Goal: Check status: Check status

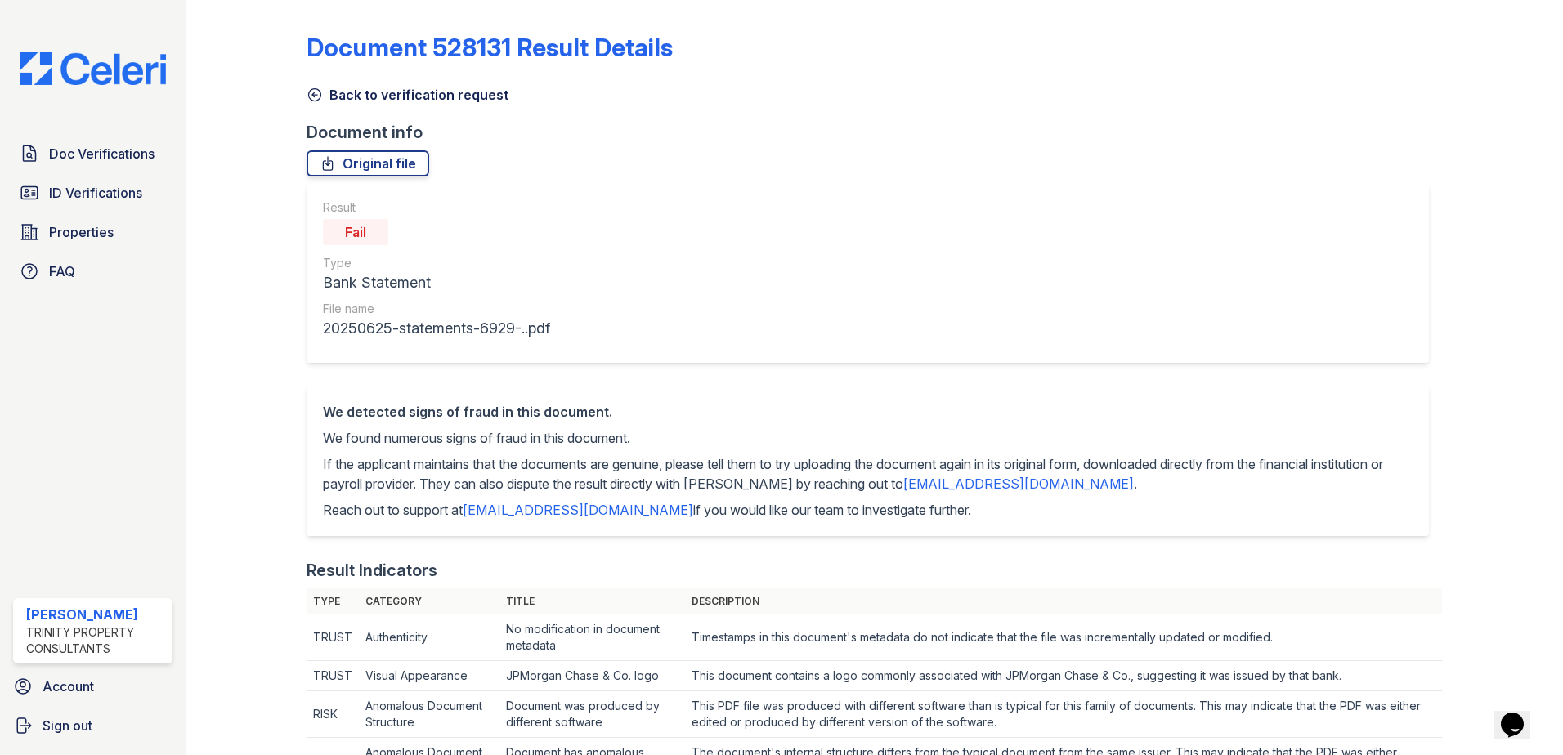
scroll to position [1063, 0]
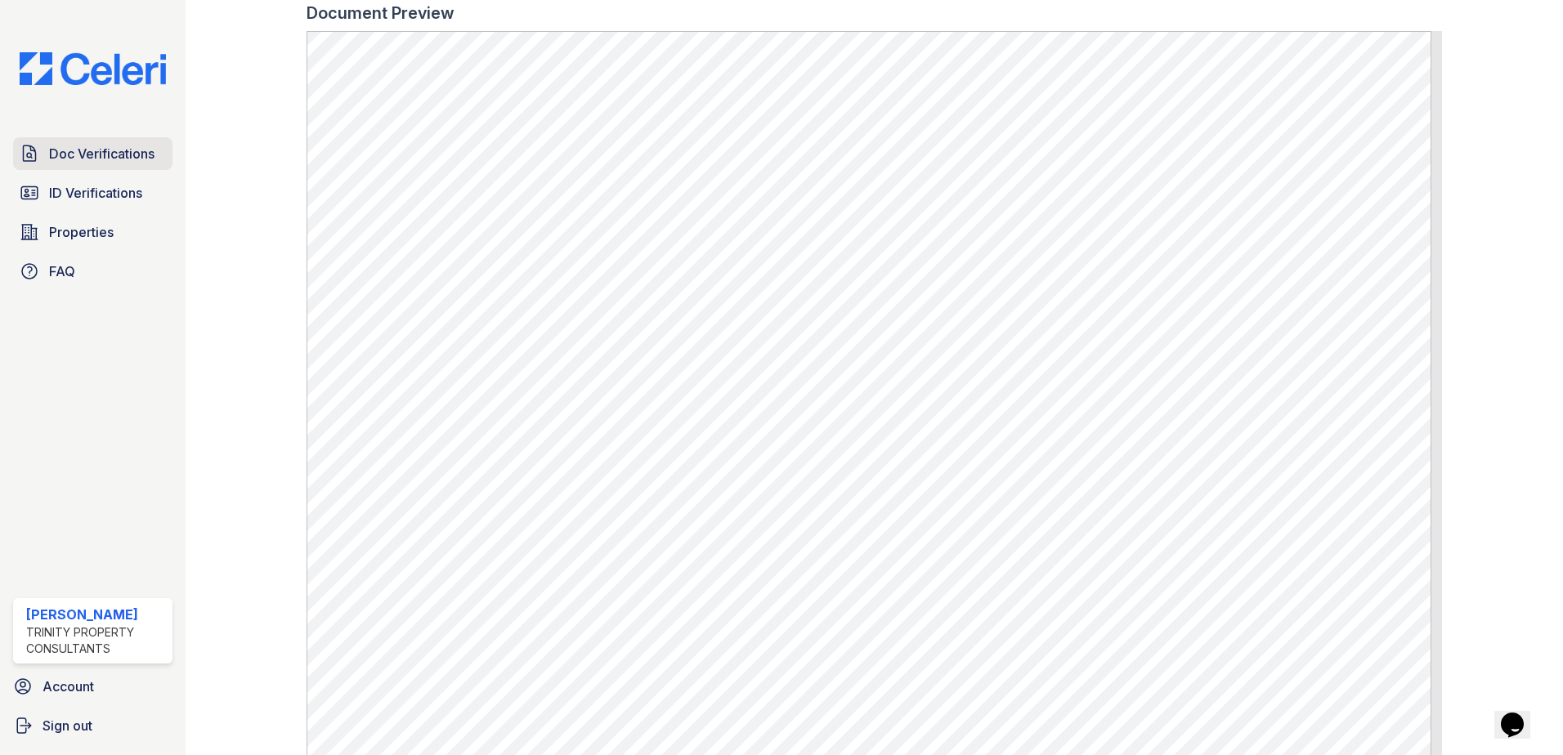
click at [113, 164] on link "Doc Verifications" at bounding box center [92, 153] width 159 height 33
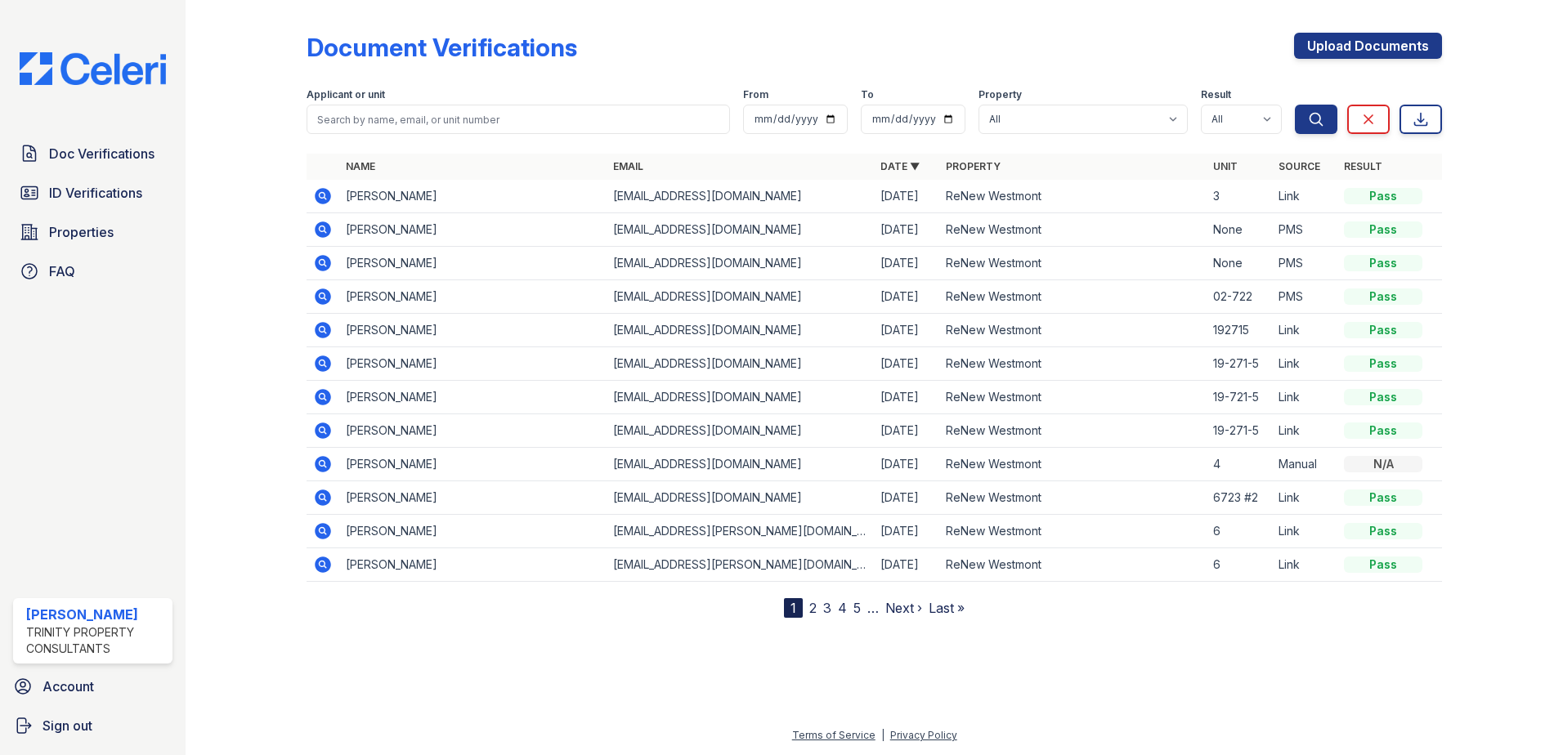
click at [320, 228] on icon at bounding box center [322, 228] width 4 height 4
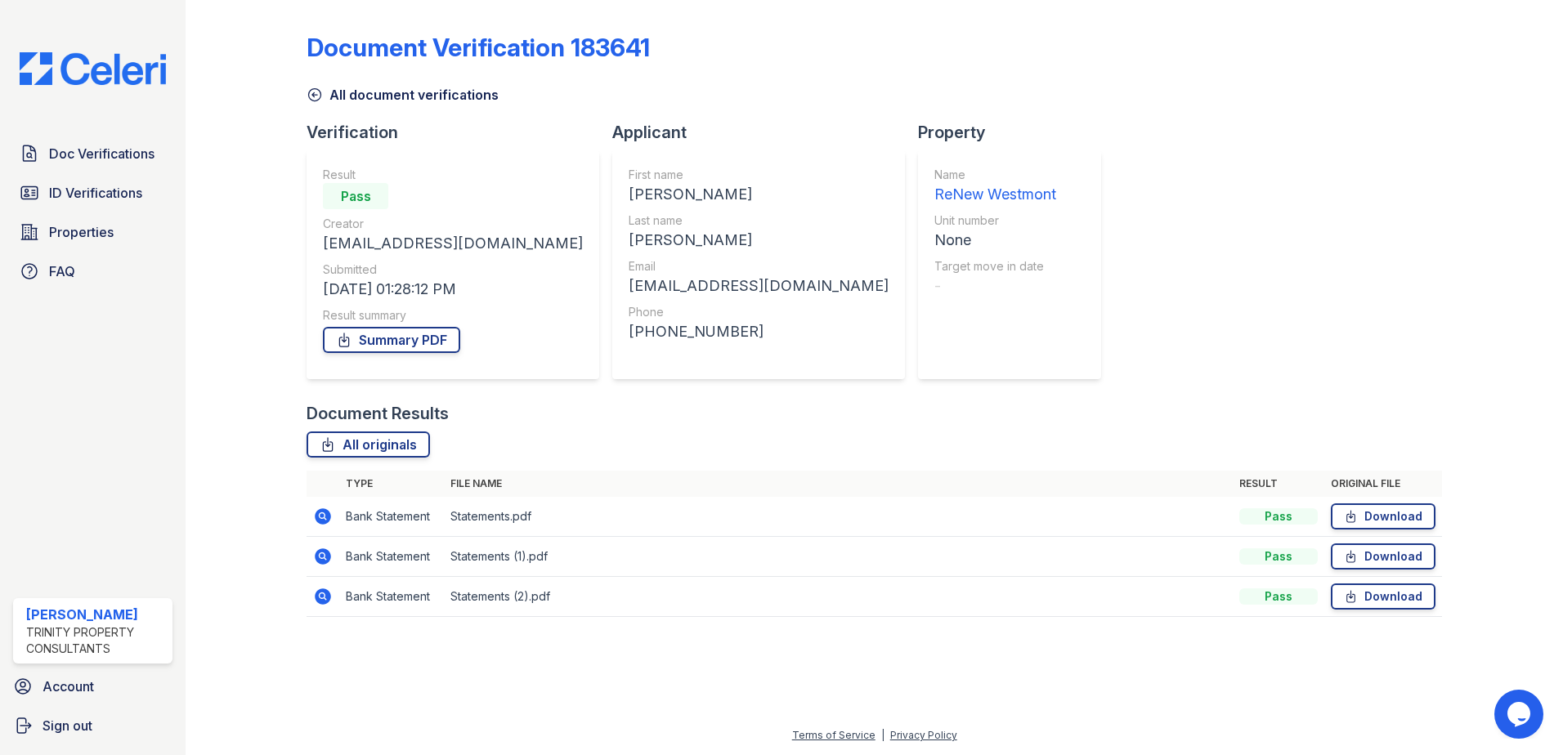
click at [369, 97] on link "All document verifications" at bounding box center [403, 95] width 192 height 20
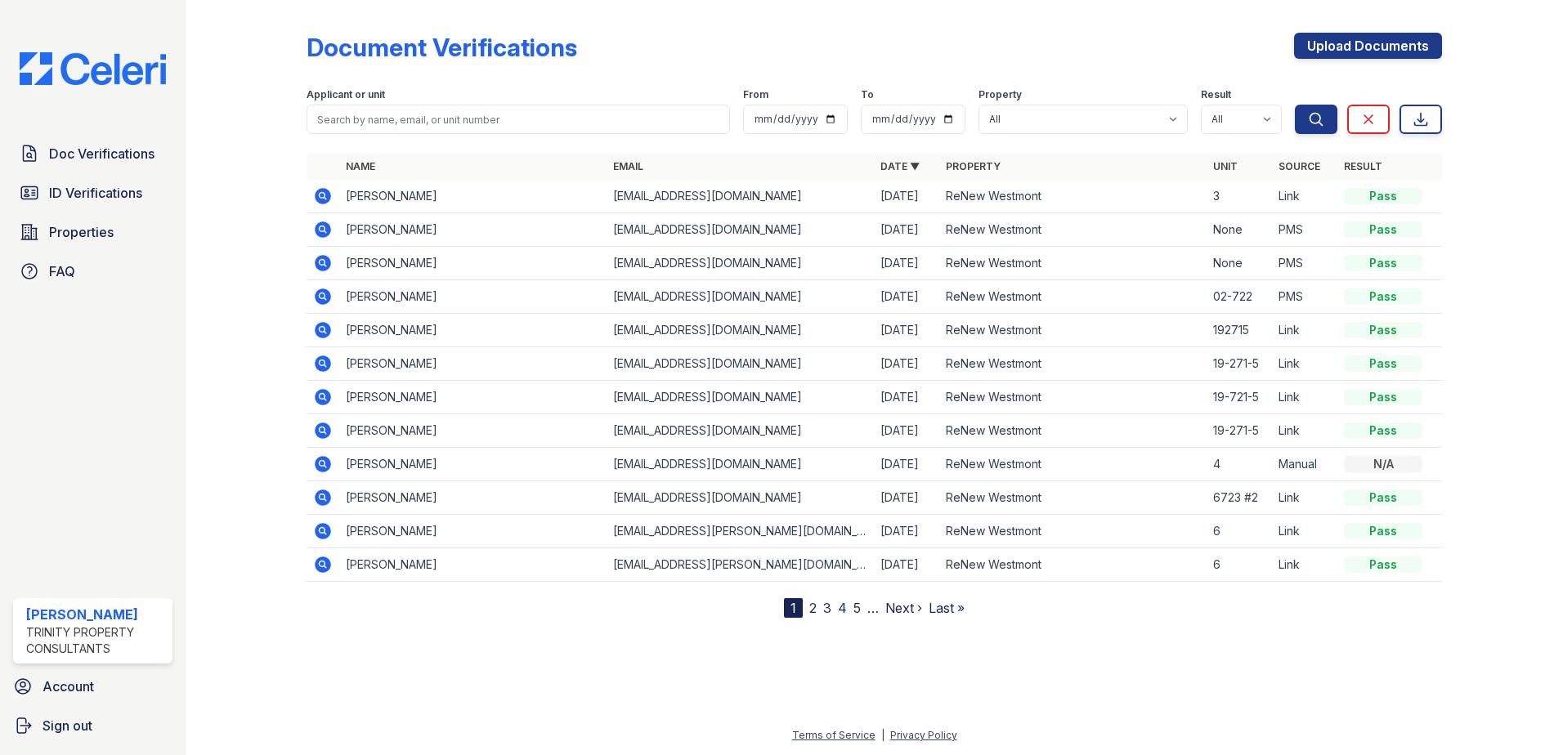
click at [320, 192] on icon at bounding box center [323, 196] width 16 height 16
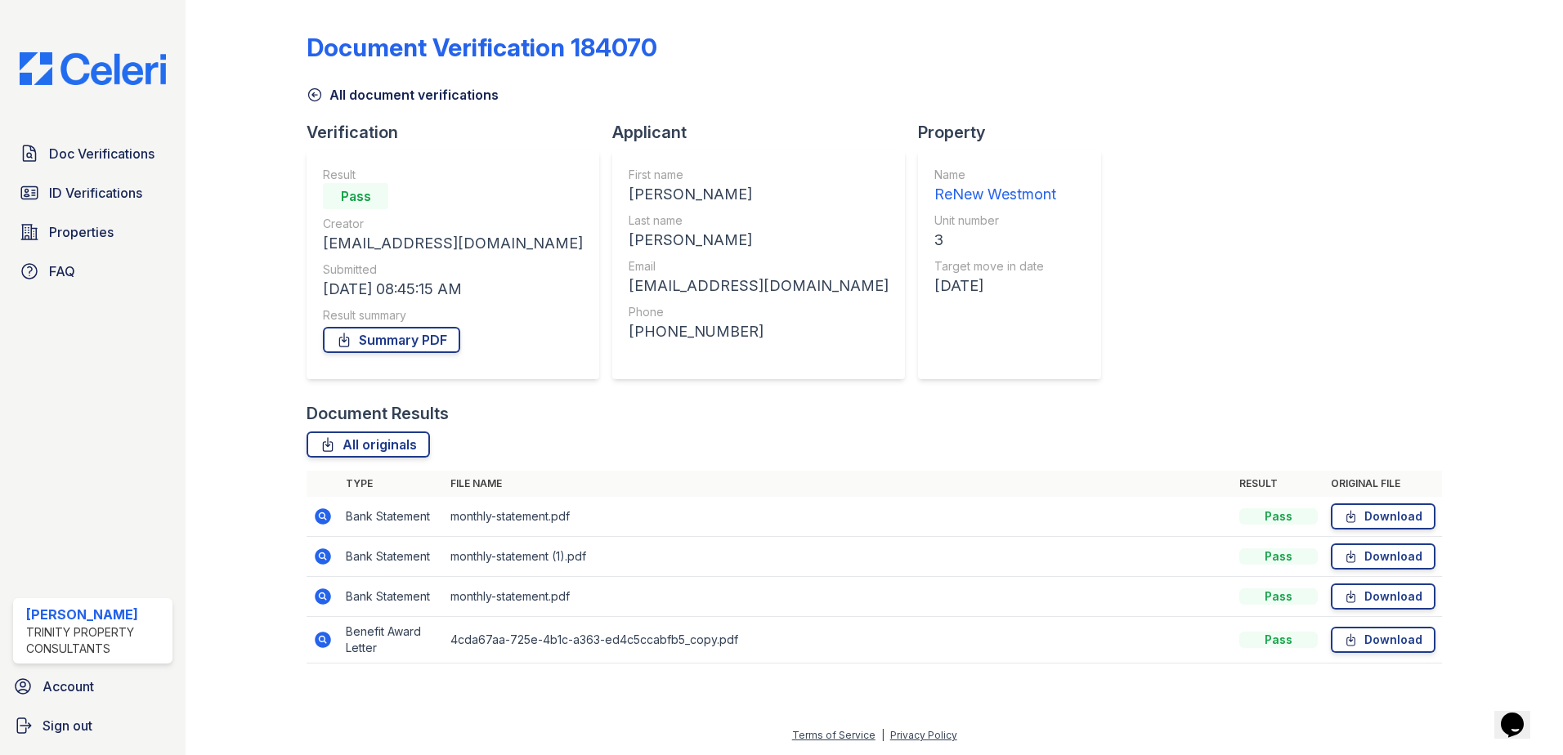
click at [325, 642] on icon at bounding box center [323, 640] width 20 height 20
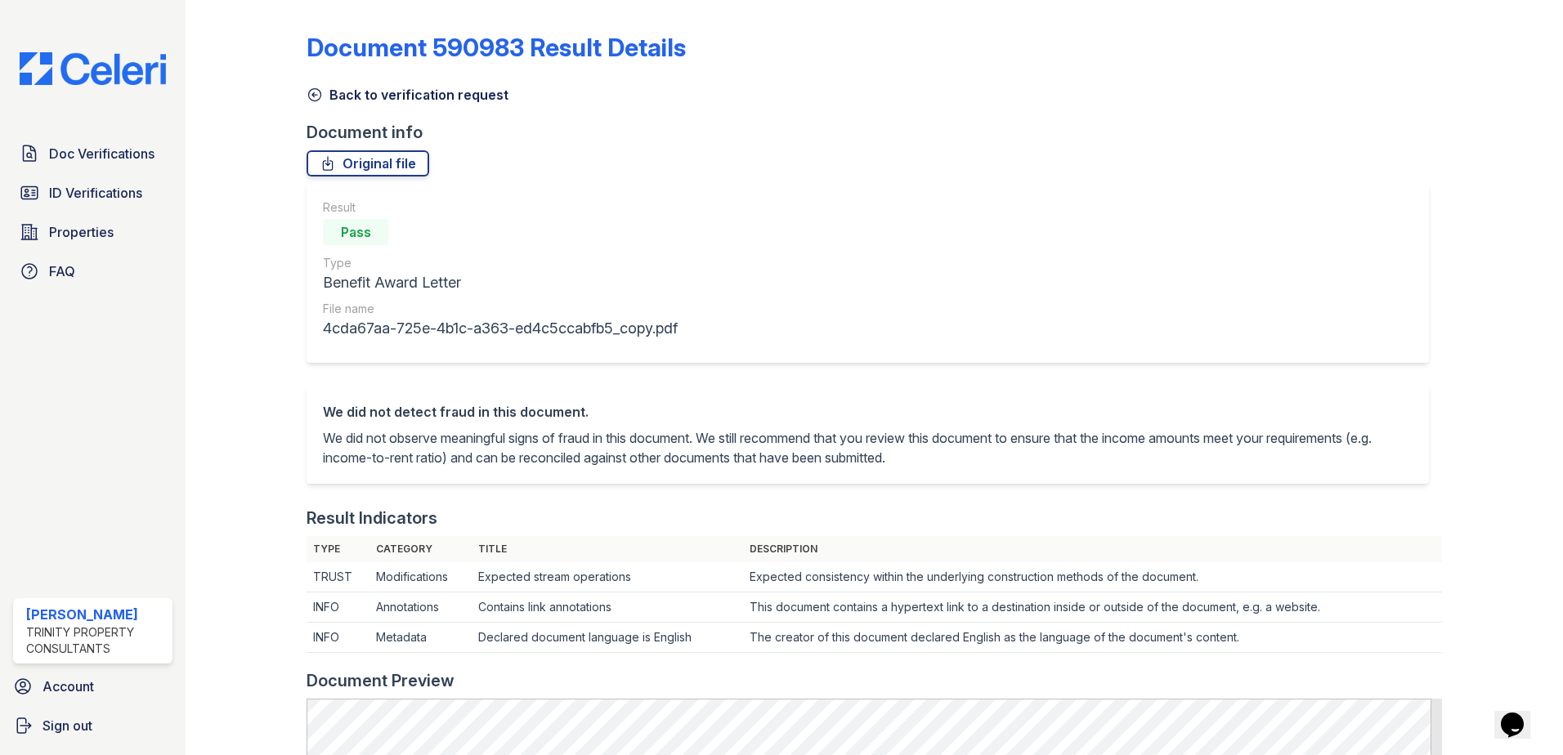
click at [419, 92] on link "Back to verification request" at bounding box center [408, 95] width 202 height 20
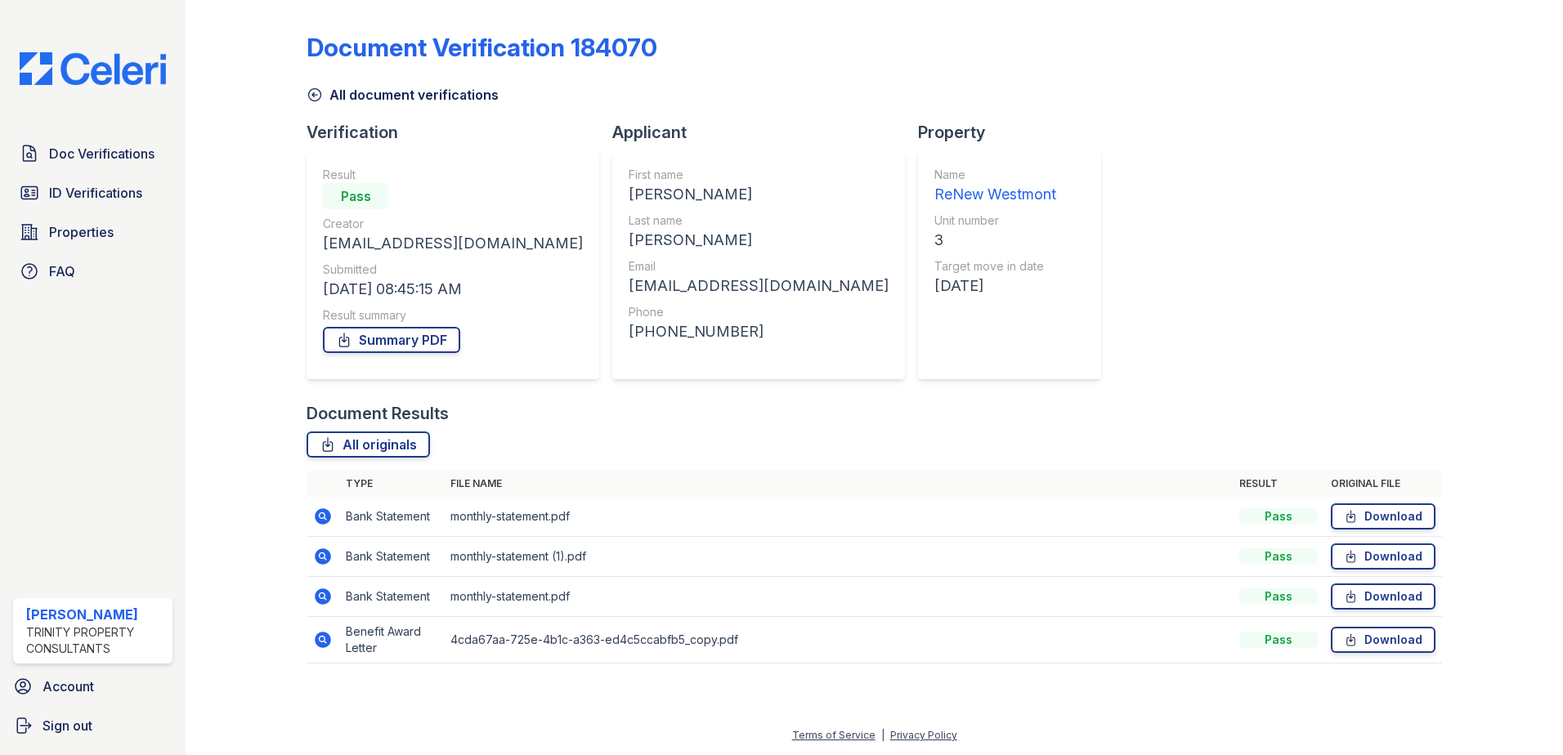
click at [441, 98] on link "All document verifications" at bounding box center [403, 95] width 192 height 20
